Goal: Find specific page/section: Find specific page/section

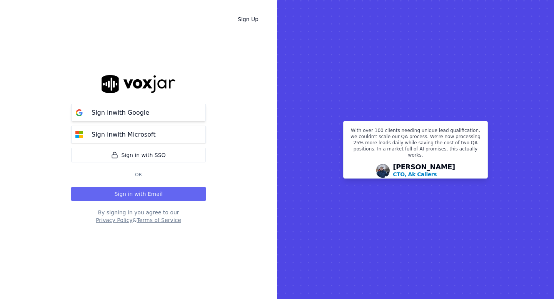
click at [133, 113] on p "Sign in with Google" at bounding box center [121, 112] width 58 height 9
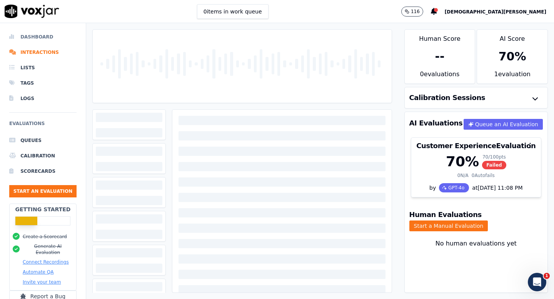
click at [23, 37] on li "Dashboard" at bounding box center [42, 36] width 67 height 15
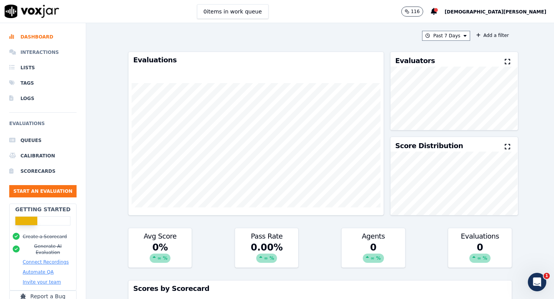
click at [18, 52] on li "Interactions" at bounding box center [42, 52] width 67 height 15
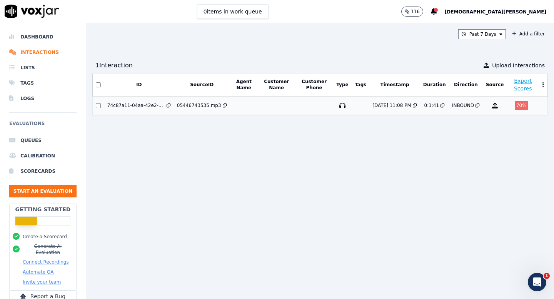
click at [146, 108] on td "74c87a11-04aa-42e2-ace9-1445a845b297" at bounding box center [139, 105] width 70 height 19
